Goal: Task Accomplishment & Management: Use online tool/utility

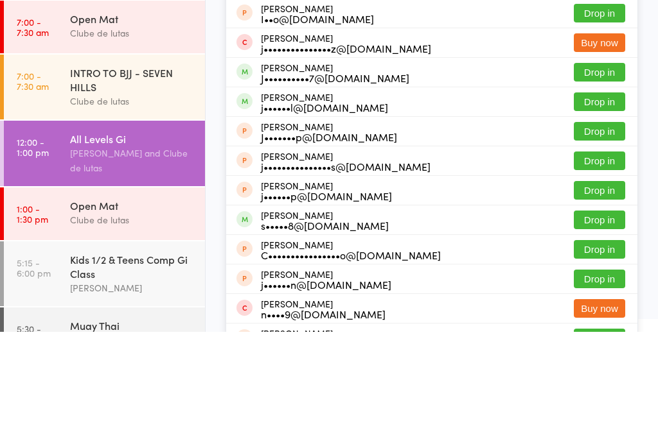
type input "[PERSON_NAME]"
click at [611, 72] on button "Drop in" at bounding box center [599, 70] width 51 height 19
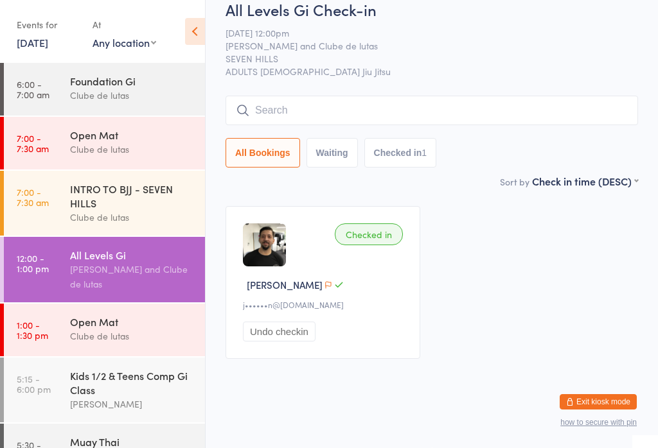
click at [551, 106] on div "All Levels Gi Check-in [DATE] 12:00pm [PERSON_NAME] and Clube de lutas SEVEN HI…" at bounding box center [432, 86] width 412 height 175
click at [553, 125] on input "search" at bounding box center [432, 111] width 412 height 30
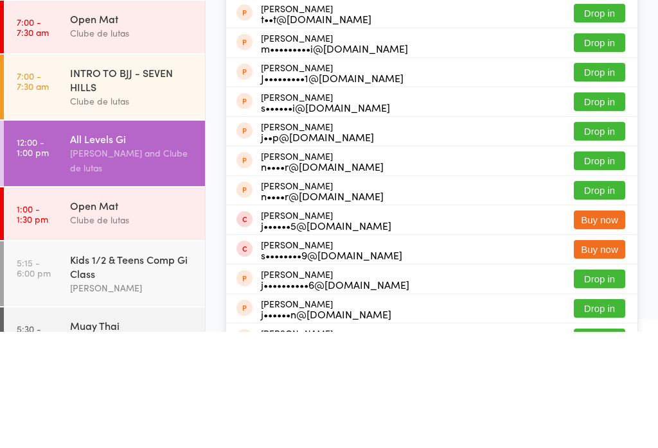
type input "[PERSON_NAME]"
click at [613, 72] on button "Drop in" at bounding box center [599, 70] width 51 height 19
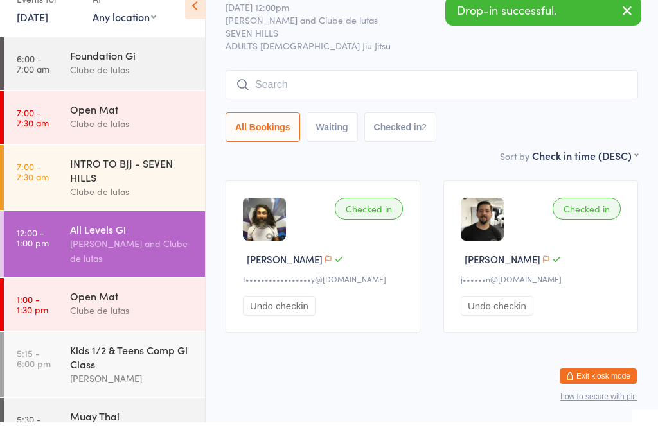
scroll to position [26, 0]
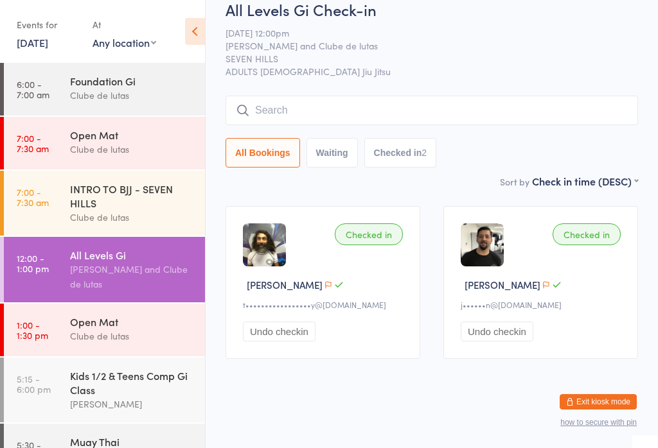
click at [530, 102] on input "search" at bounding box center [432, 111] width 412 height 30
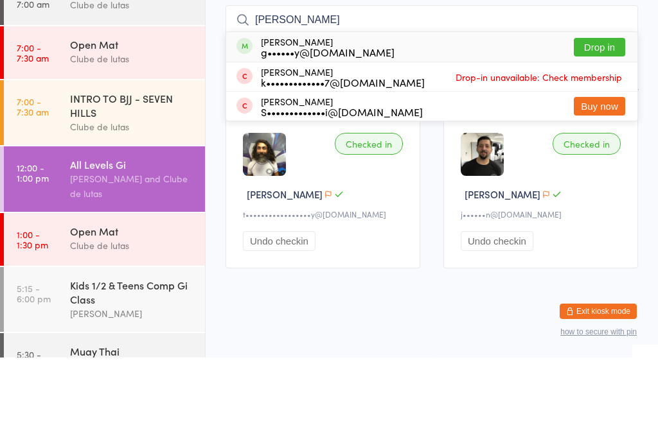
type input "[PERSON_NAME]"
click at [604, 128] on button "Drop in" at bounding box center [599, 137] width 51 height 19
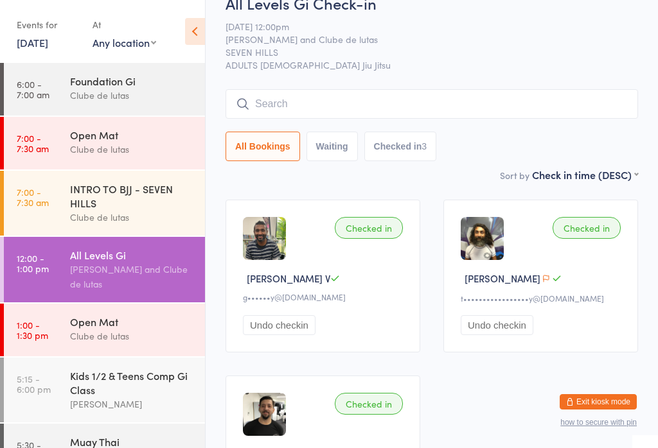
click at [494, 93] on input "search" at bounding box center [432, 104] width 412 height 30
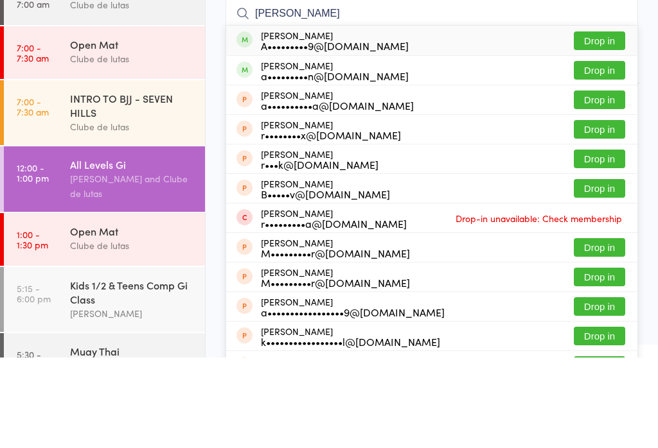
type input "[PERSON_NAME]"
click at [616, 122] on button "Drop in" at bounding box center [599, 131] width 51 height 19
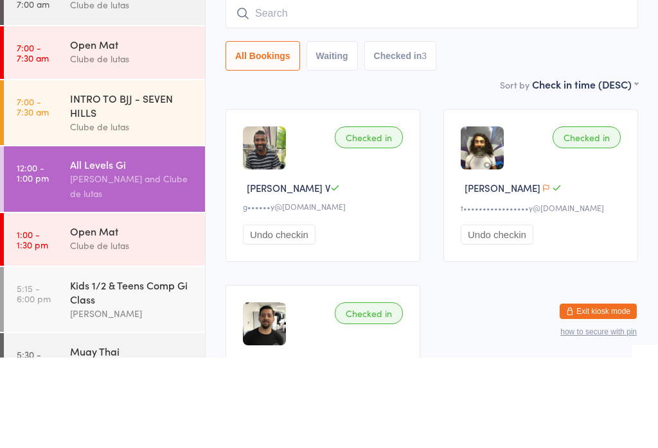
scroll to position [116, 0]
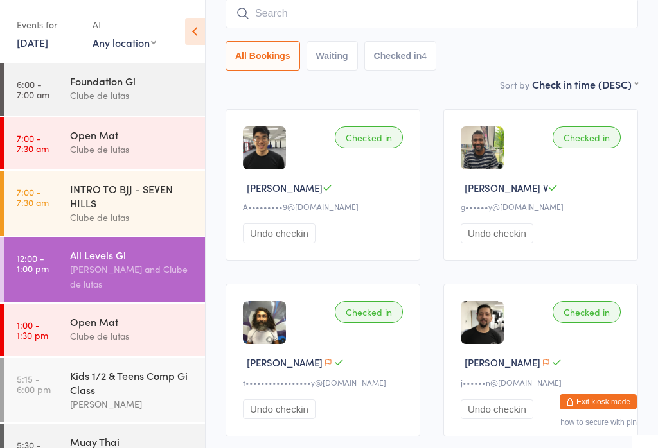
click at [391, 6] on input "search" at bounding box center [432, 14] width 412 height 30
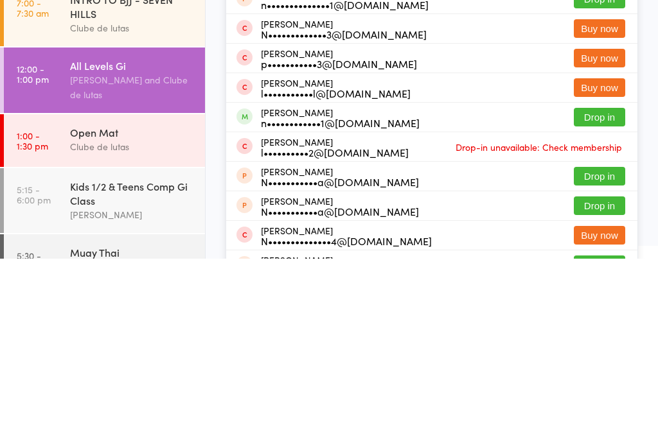
type input "Natha"
click at [607, 297] on button "Drop in" at bounding box center [599, 306] width 51 height 19
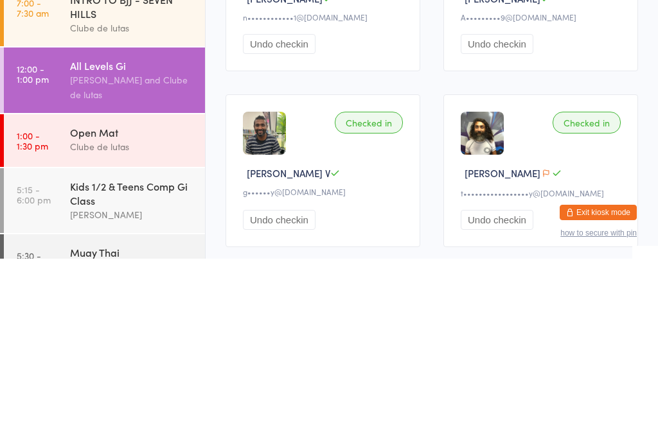
scroll to position [28, 0]
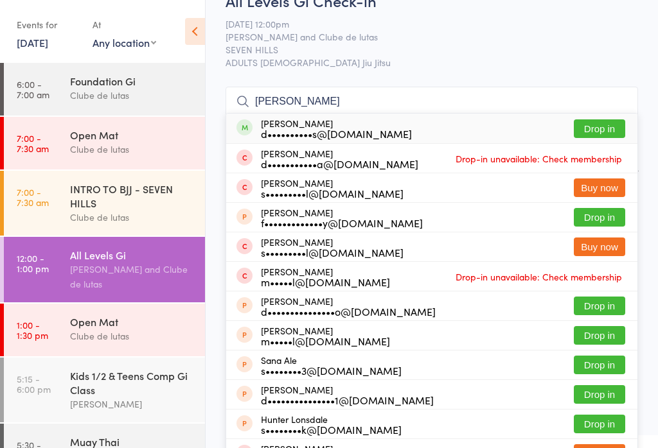
type input "[PERSON_NAME]"
click at [611, 128] on button "Drop in" at bounding box center [599, 128] width 51 height 19
